Goal: Task Accomplishment & Management: Manage account settings

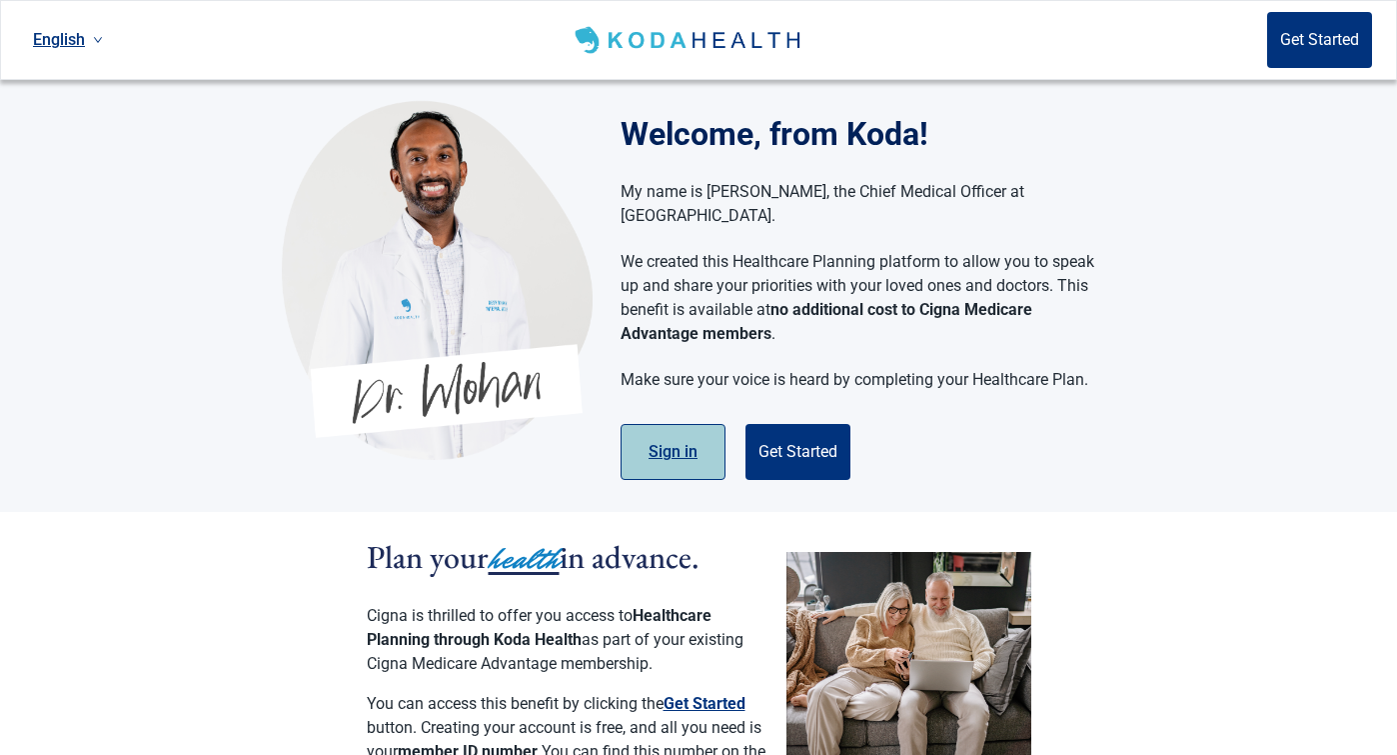
click at [663, 436] on button "Sign in" at bounding box center [673, 452] width 105 height 56
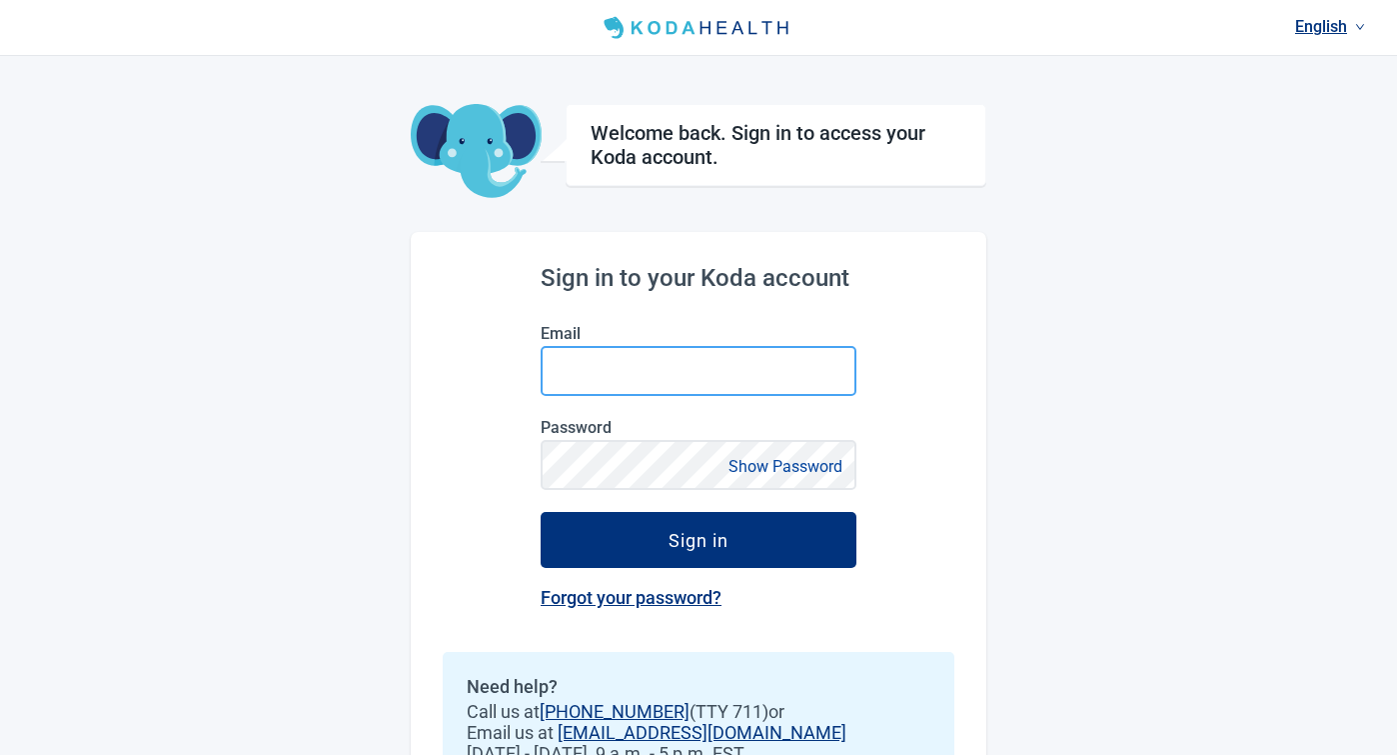
type input "[EMAIL_ADDRESS][DOMAIN_NAME]"
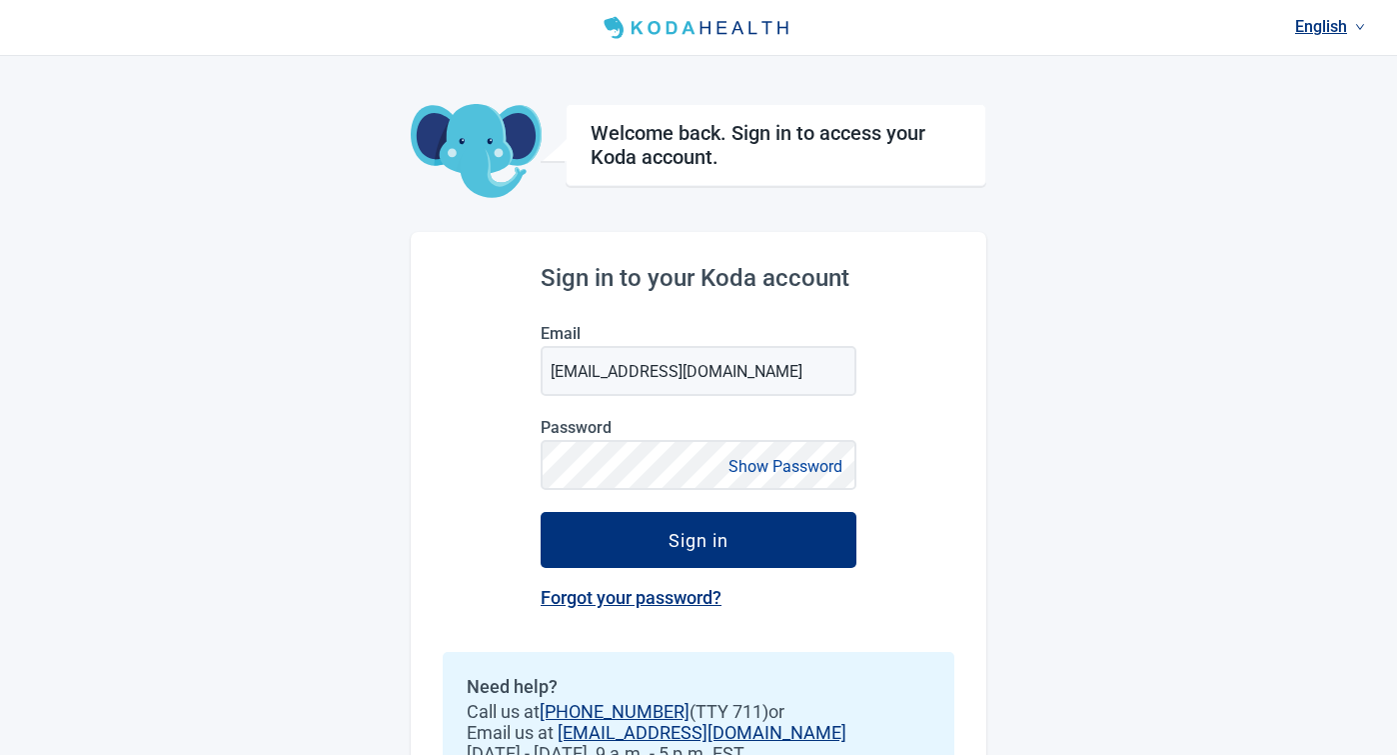
click at [761, 461] on button "Show Password" at bounding box center [786, 466] width 126 height 27
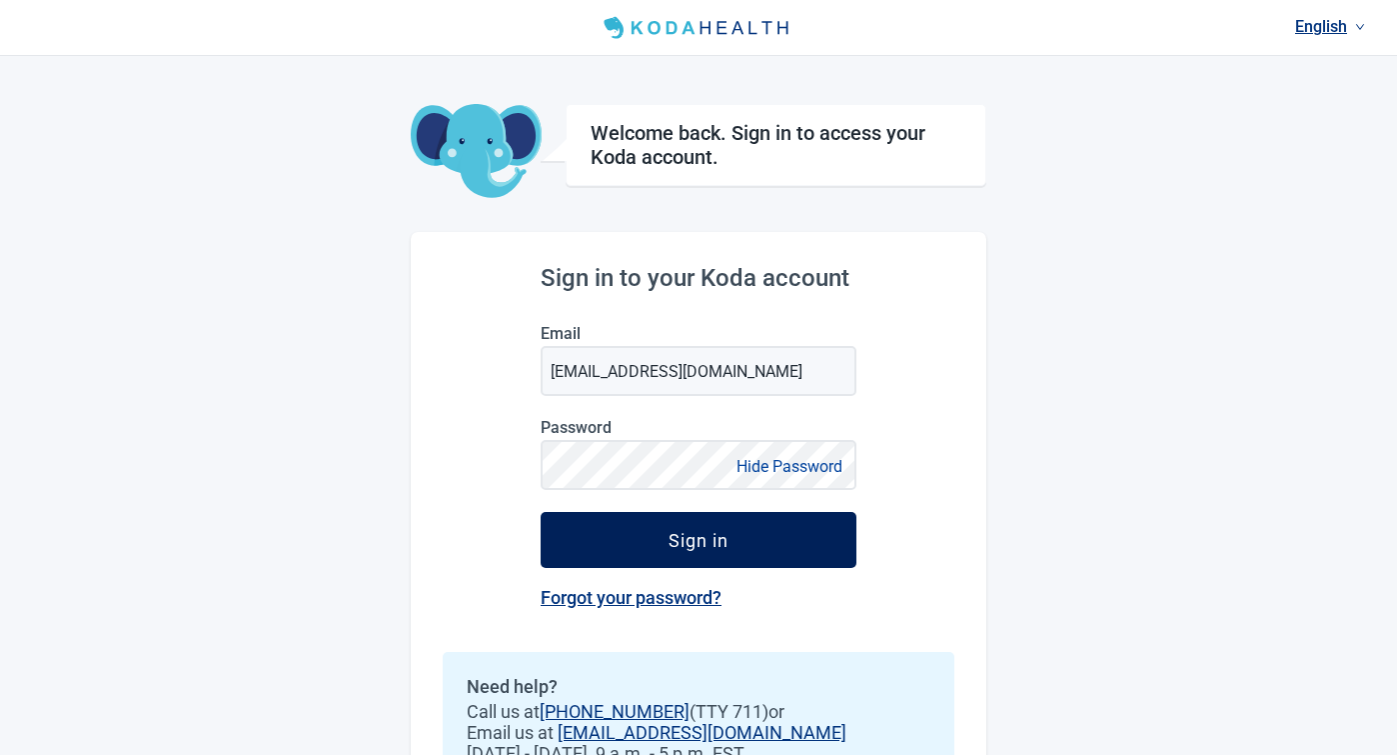
click at [662, 536] on button "Sign in" at bounding box center [699, 540] width 316 height 56
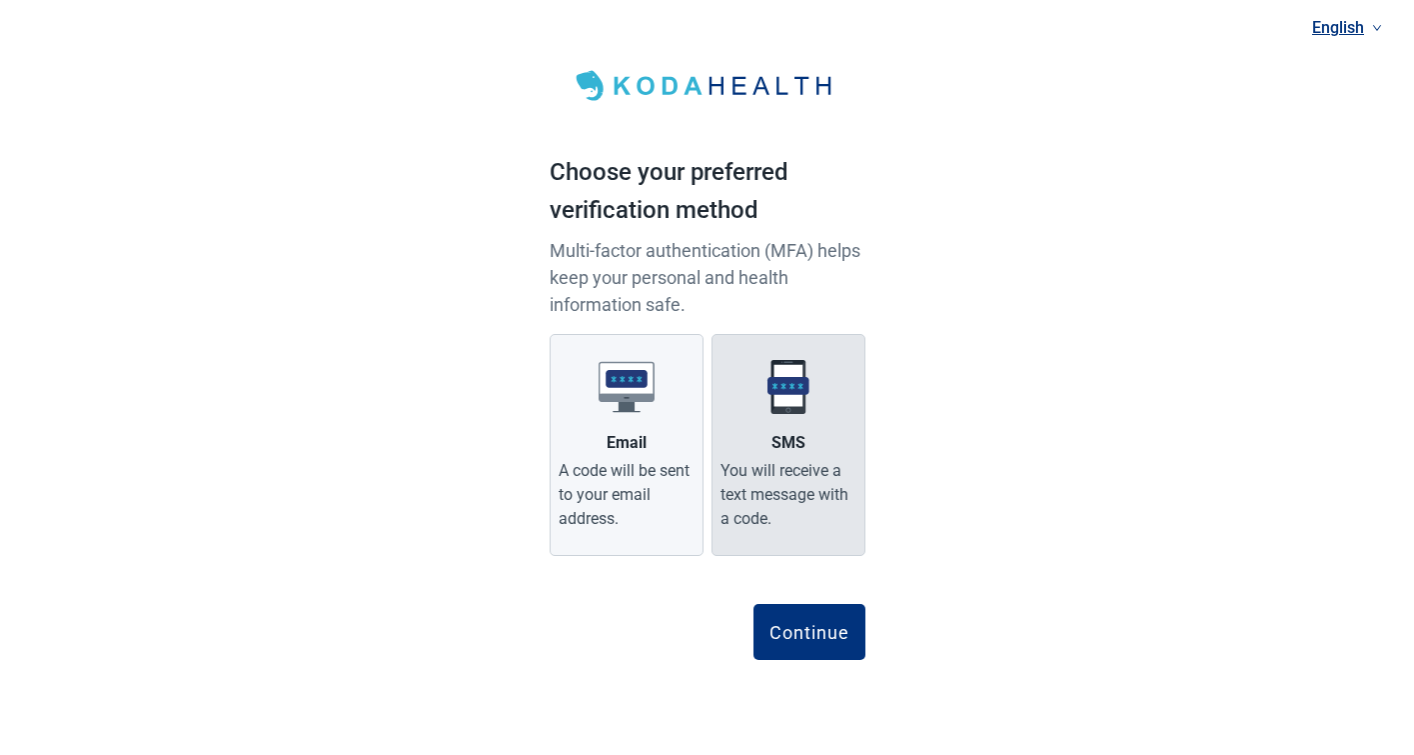
click at [784, 448] on div "SMS" at bounding box center [789, 443] width 34 height 24
click at [0, 0] on input "SMS You will receive a text message with a code." at bounding box center [0, 0] width 0 height 0
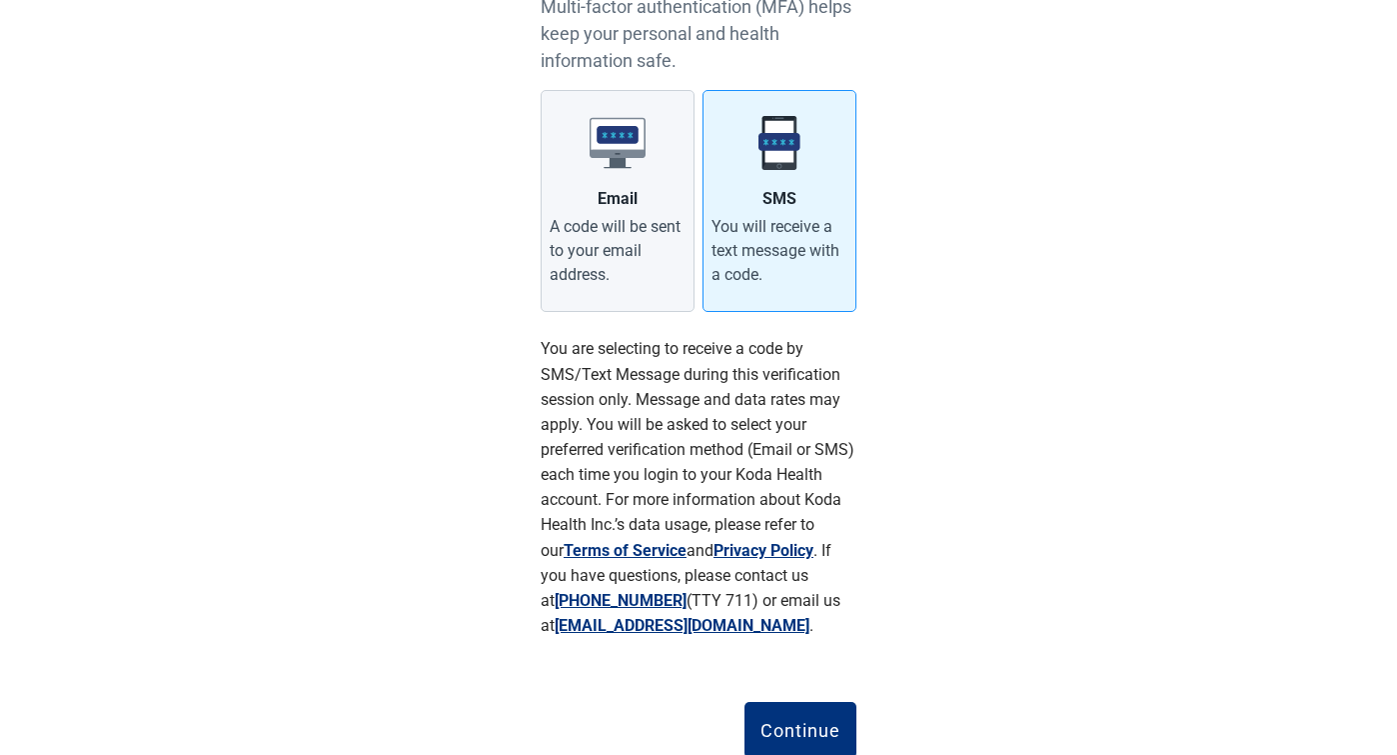
scroll to position [311, 0]
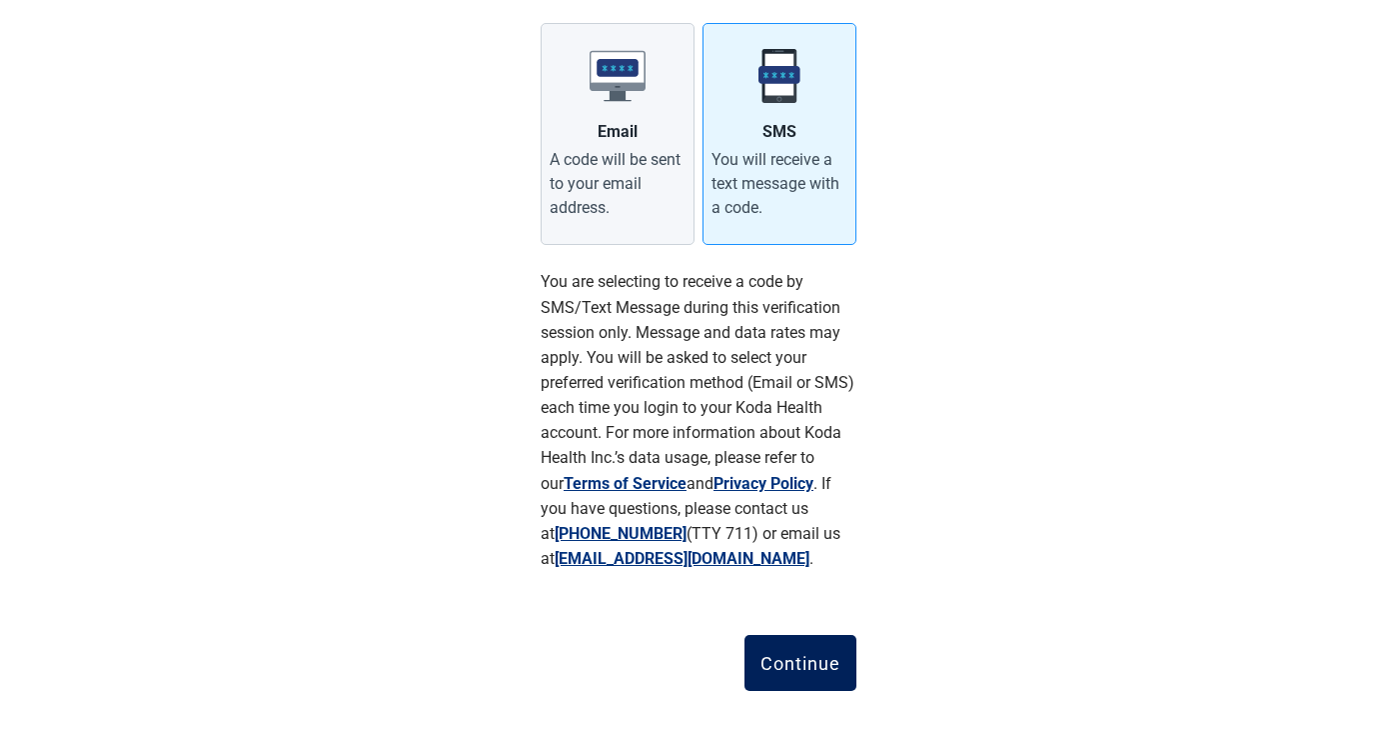
click at [769, 655] on div "Continue" at bounding box center [801, 663] width 80 height 20
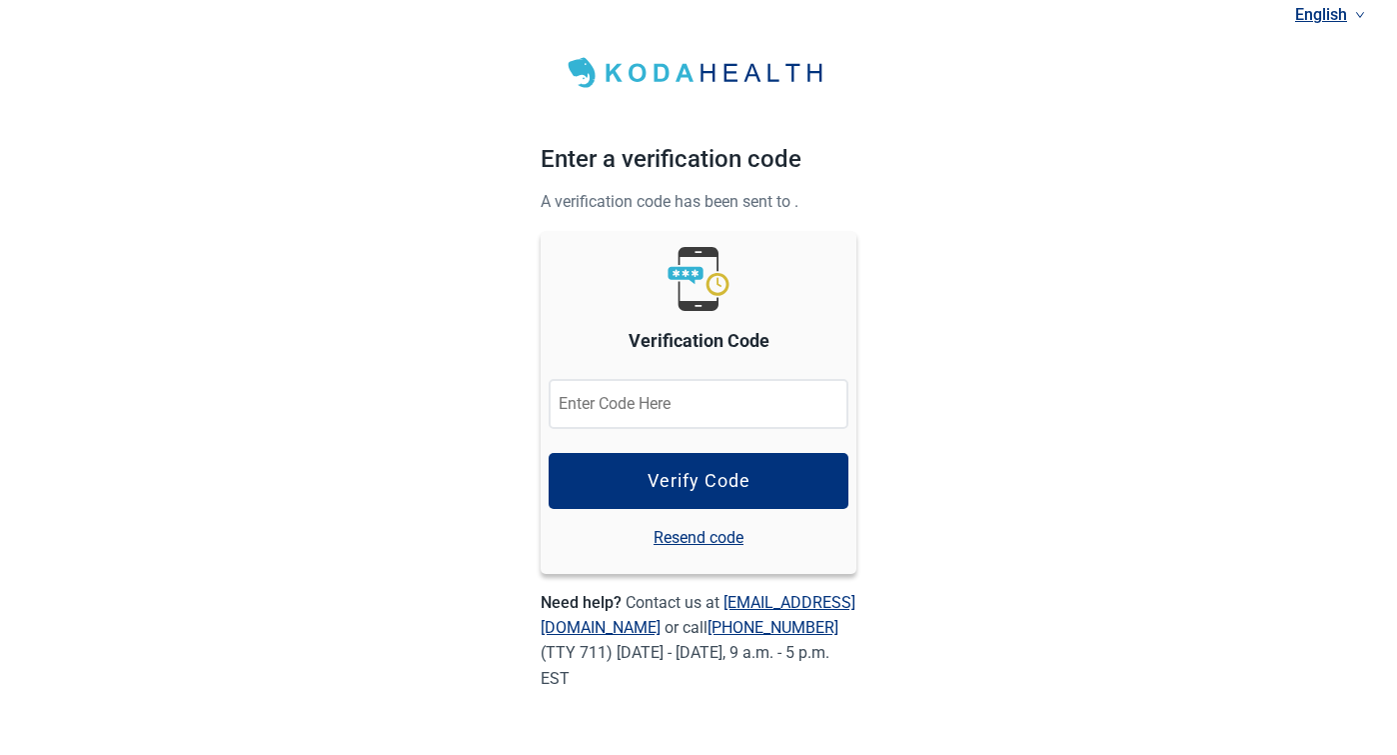
scroll to position [13, 0]
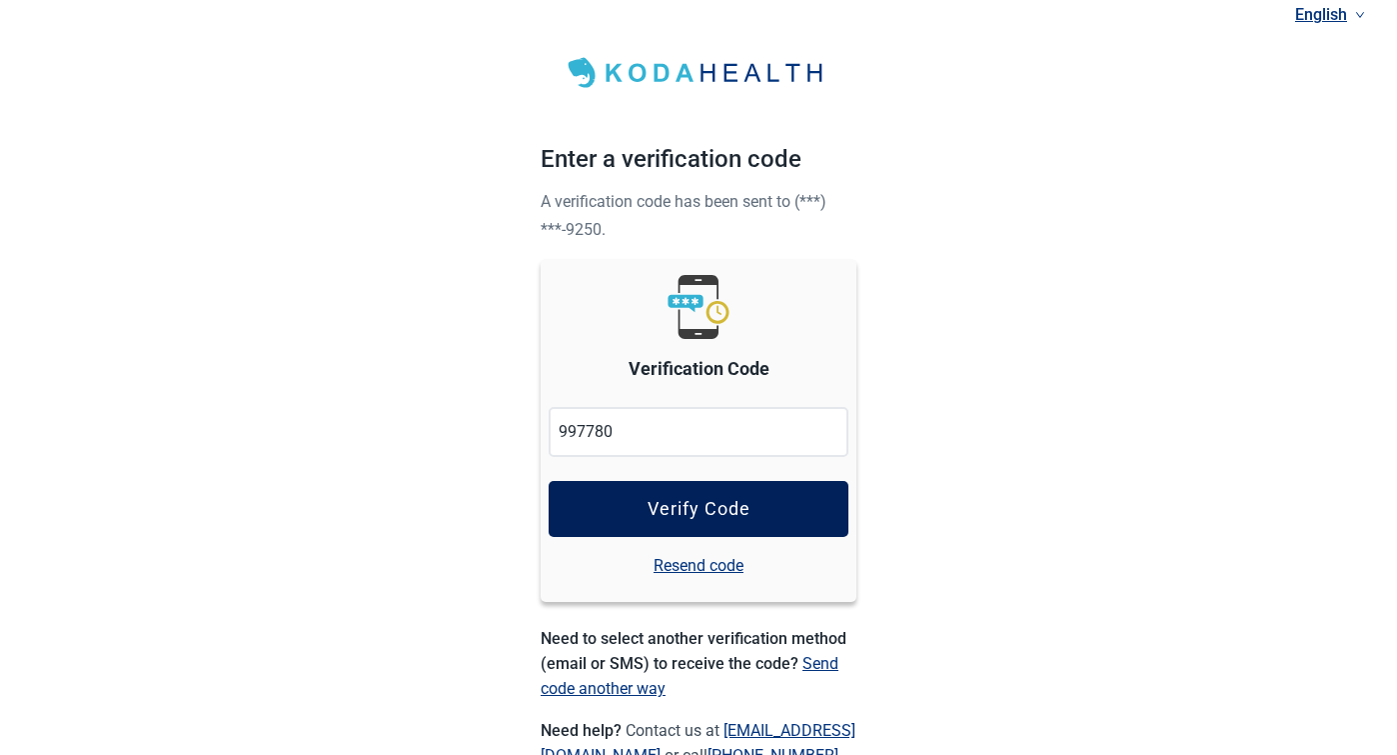
type input "997780"
click at [721, 500] on div "Verify Code" at bounding box center [699, 509] width 103 height 20
